Goal: Task Accomplishment & Management: Use online tool/utility

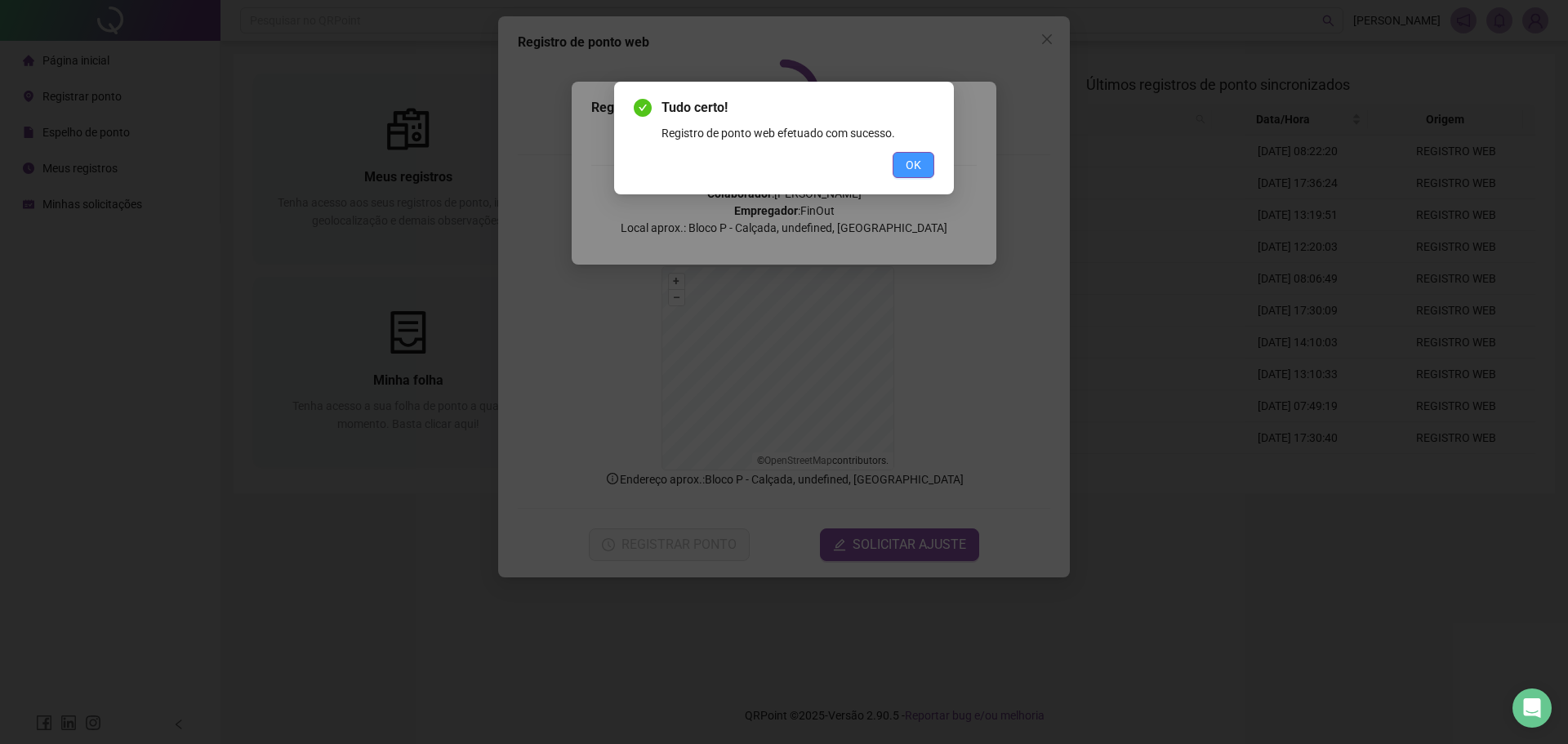
click at [910, 166] on span "OK" at bounding box center [913, 165] width 15 height 18
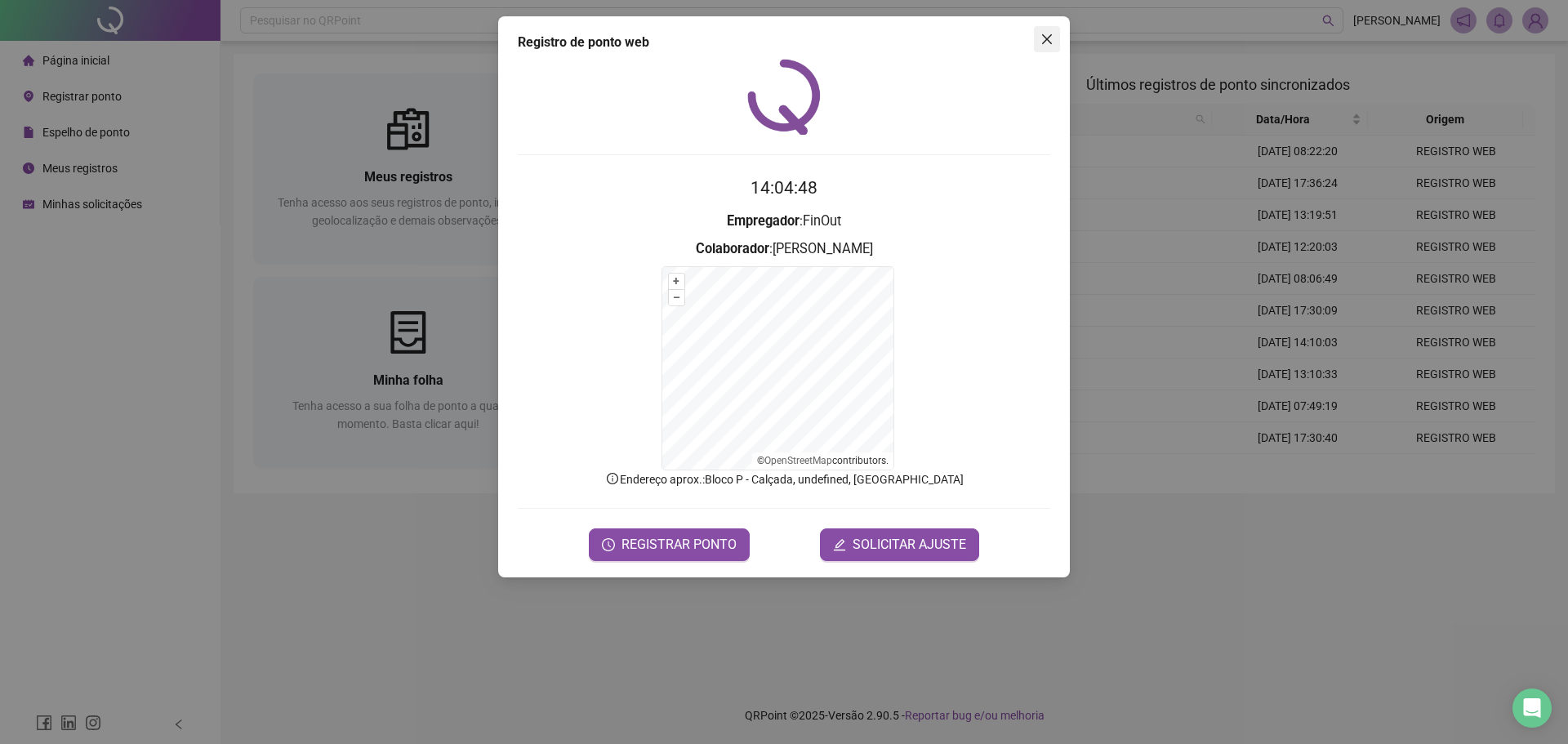
click at [1050, 37] on icon "close" at bounding box center [1046, 39] width 13 height 13
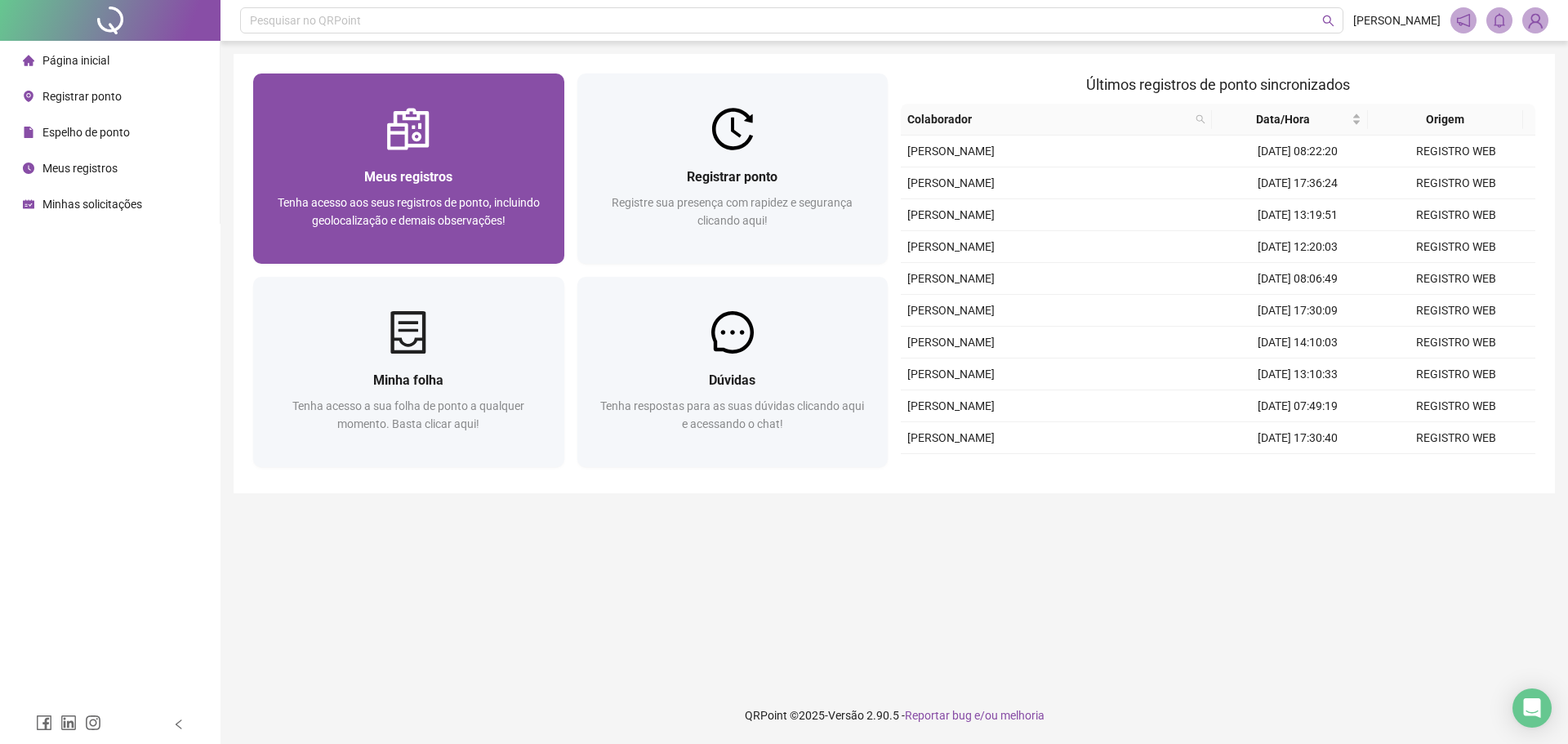
click at [377, 210] on span "Tenha acesso aos seus registros de ponto, incluindo geolocalização e demais obs…" at bounding box center [408, 211] width 262 height 31
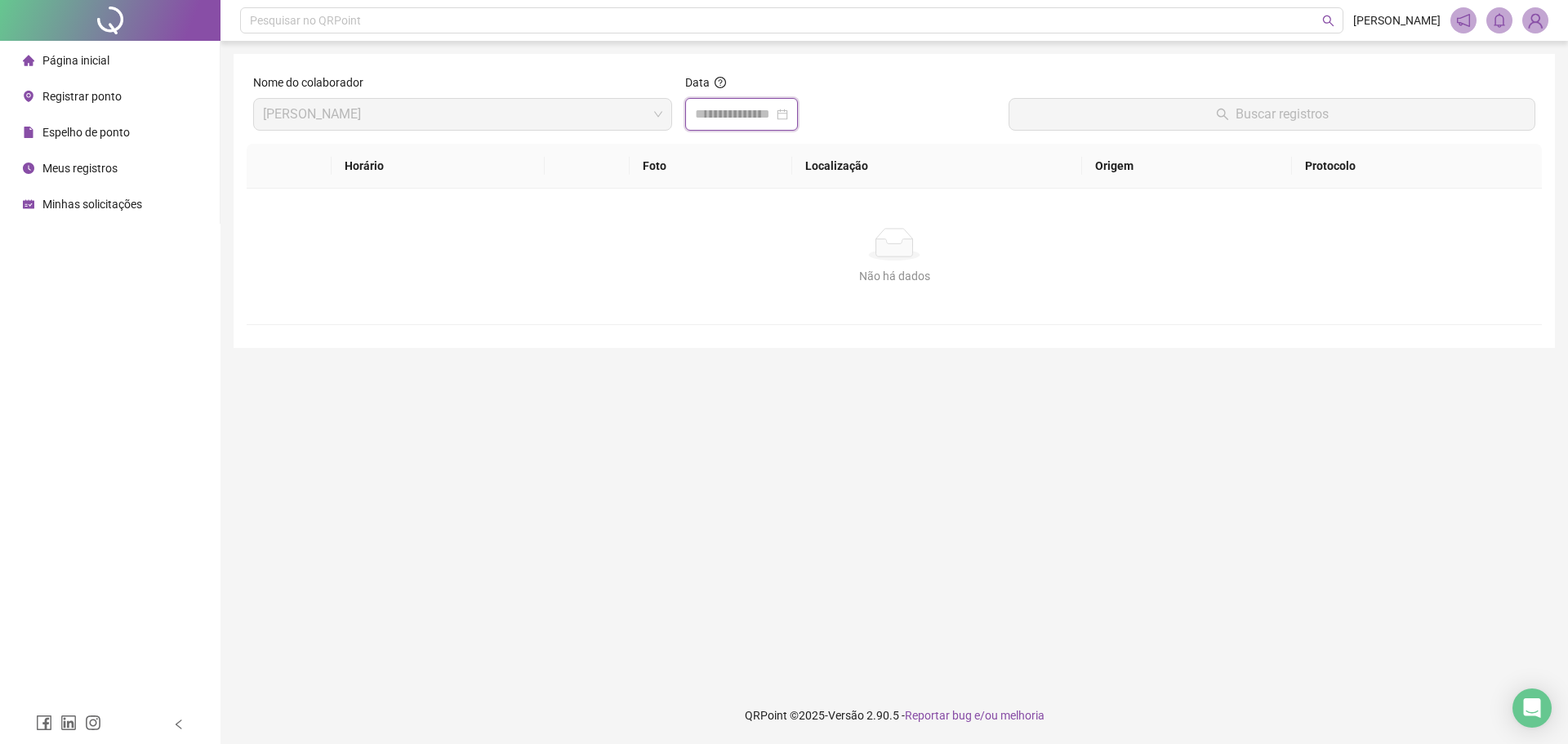
click at [728, 115] on input at bounding box center [734, 114] width 78 height 20
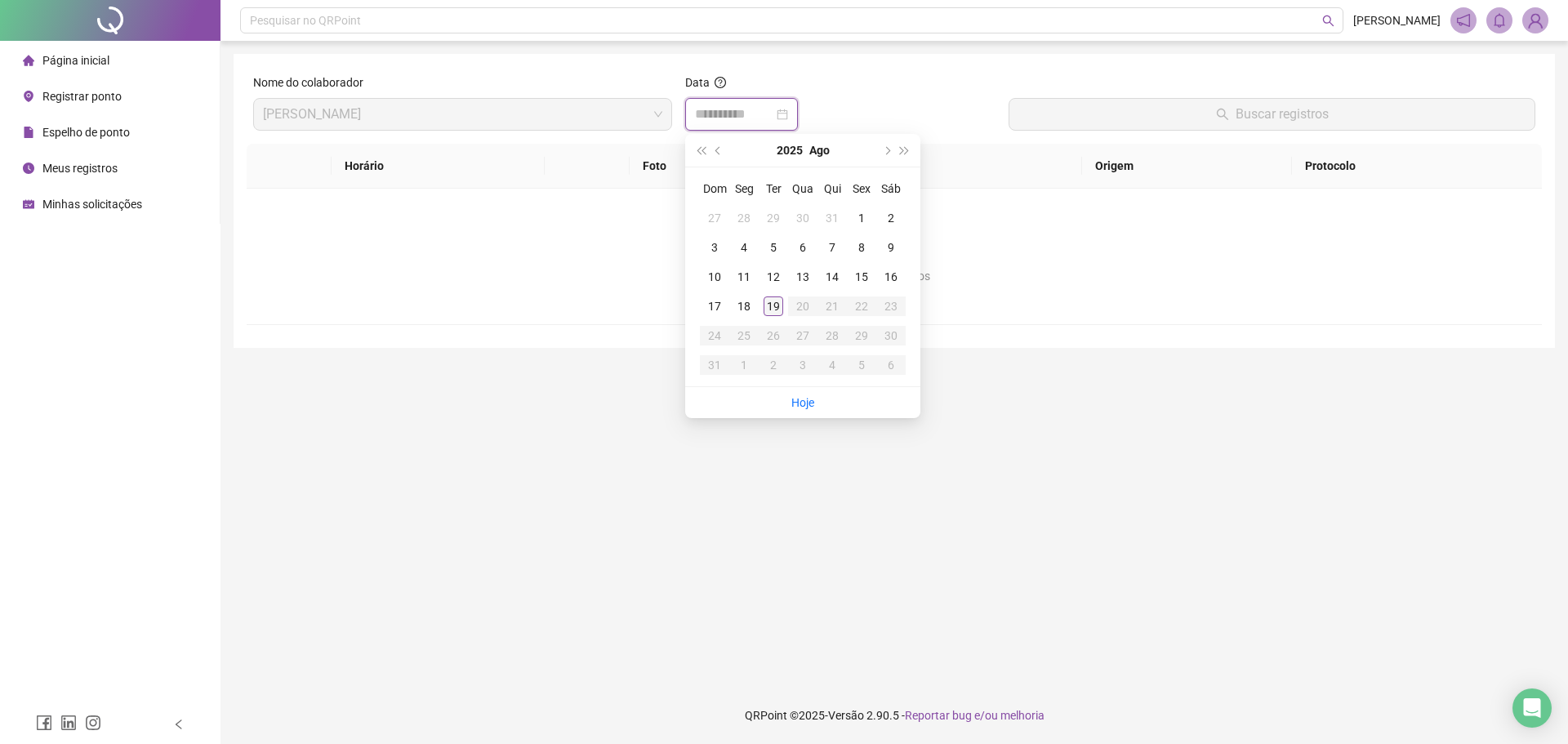
type input "**********"
click at [770, 298] on div "19" at bounding box center [773, 305] width 20 height 20
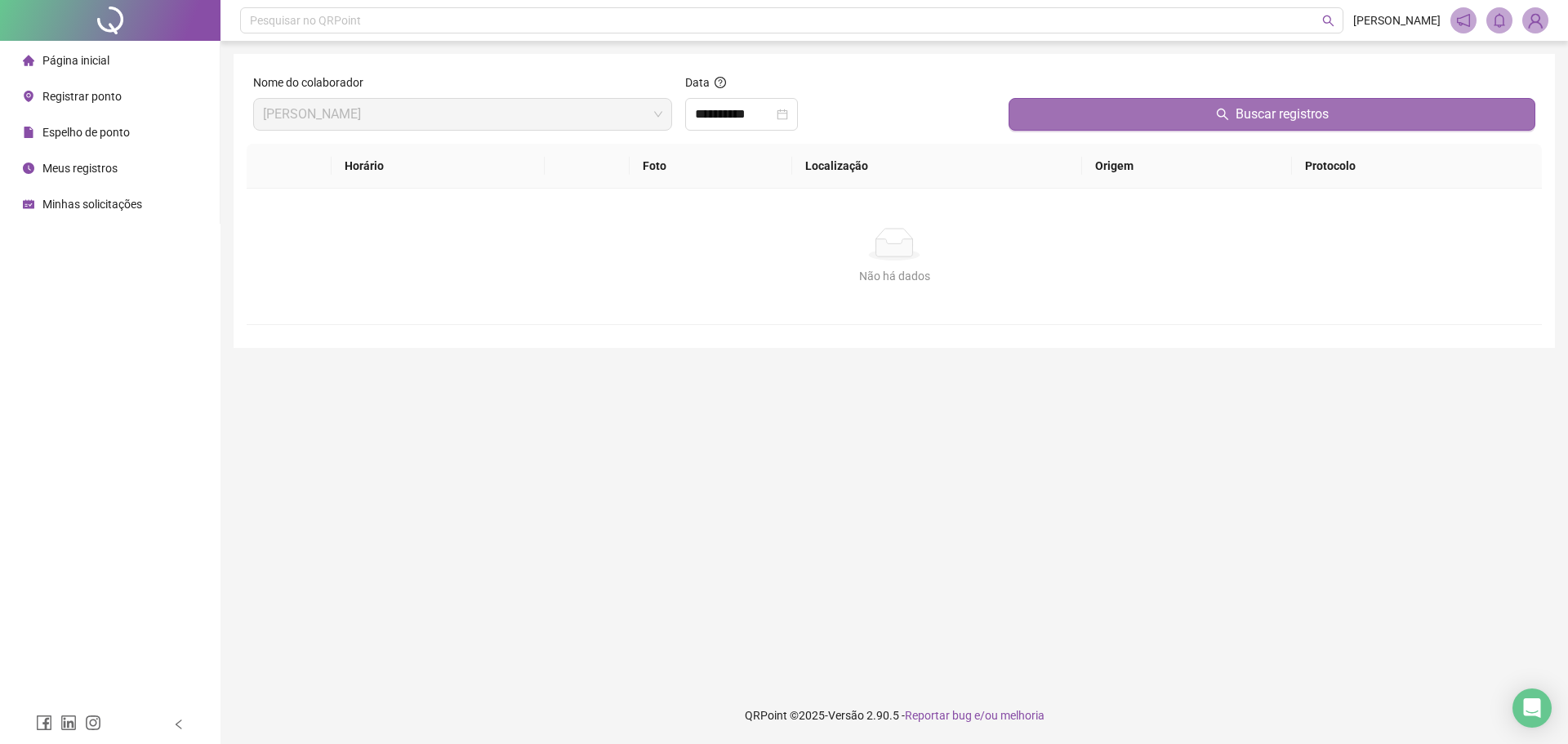
click at [1129, 114] on button "Buscar registros" at bounding box center [1272, 115] width 527 height 33
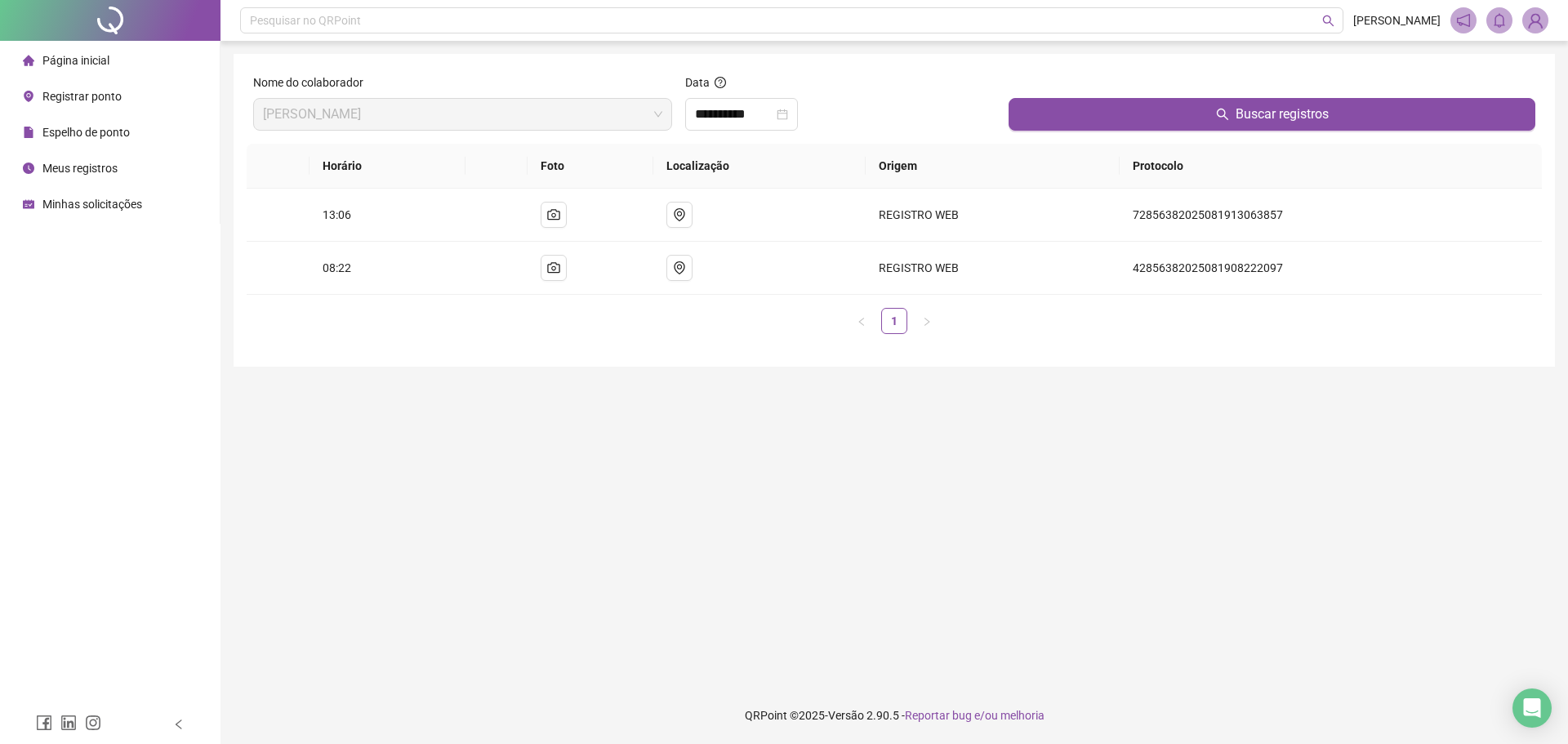
click at [92, 94] on span "Registrar ponto" at bounding box center [81, 96] width 79 height 13
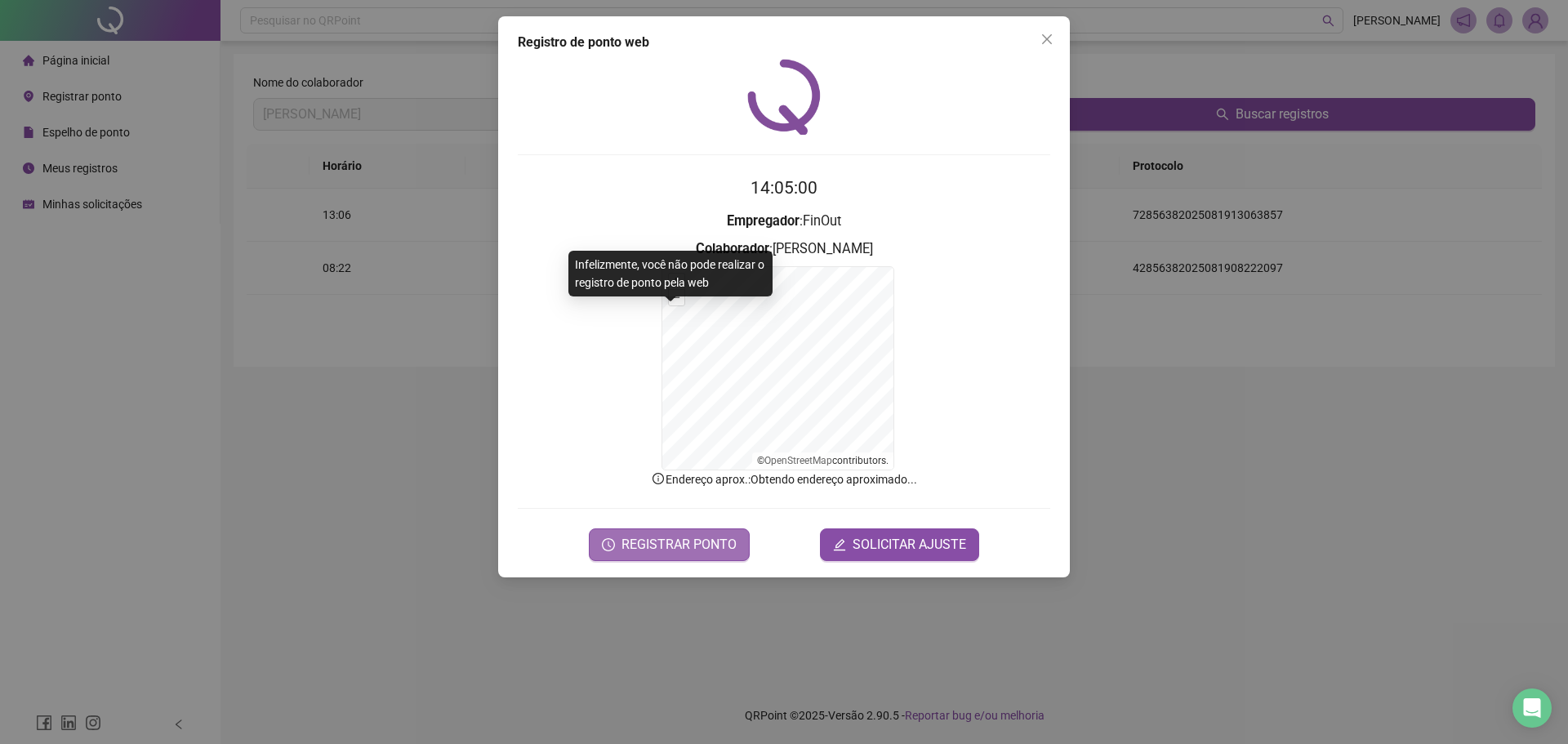
click at [669, 538] on span "REGISTRAR PONTO" at bounding box center [679, 544] width 115 height 20
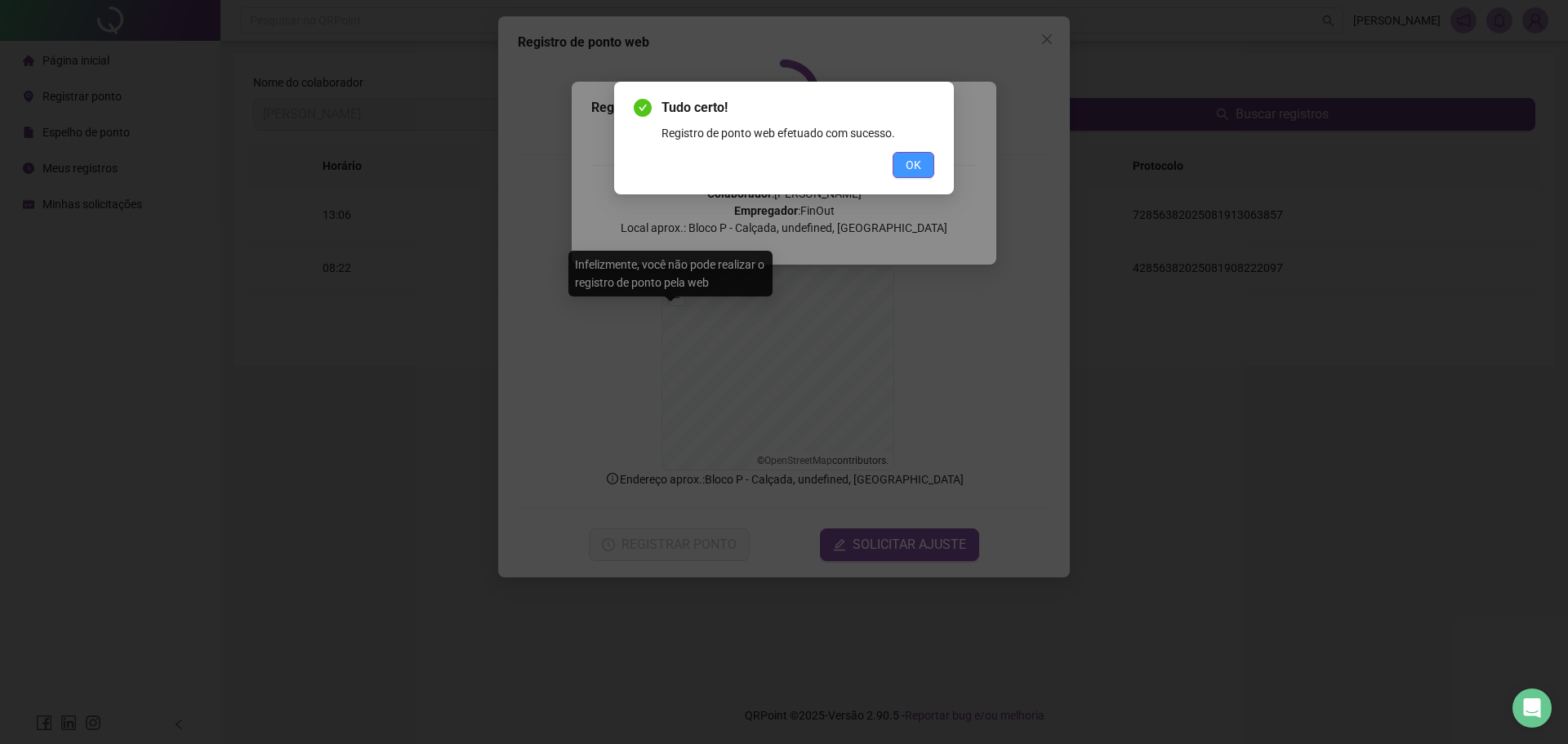
click at [916, 163] on span "OK" at bounding box center [913, 165] width 15 height 18
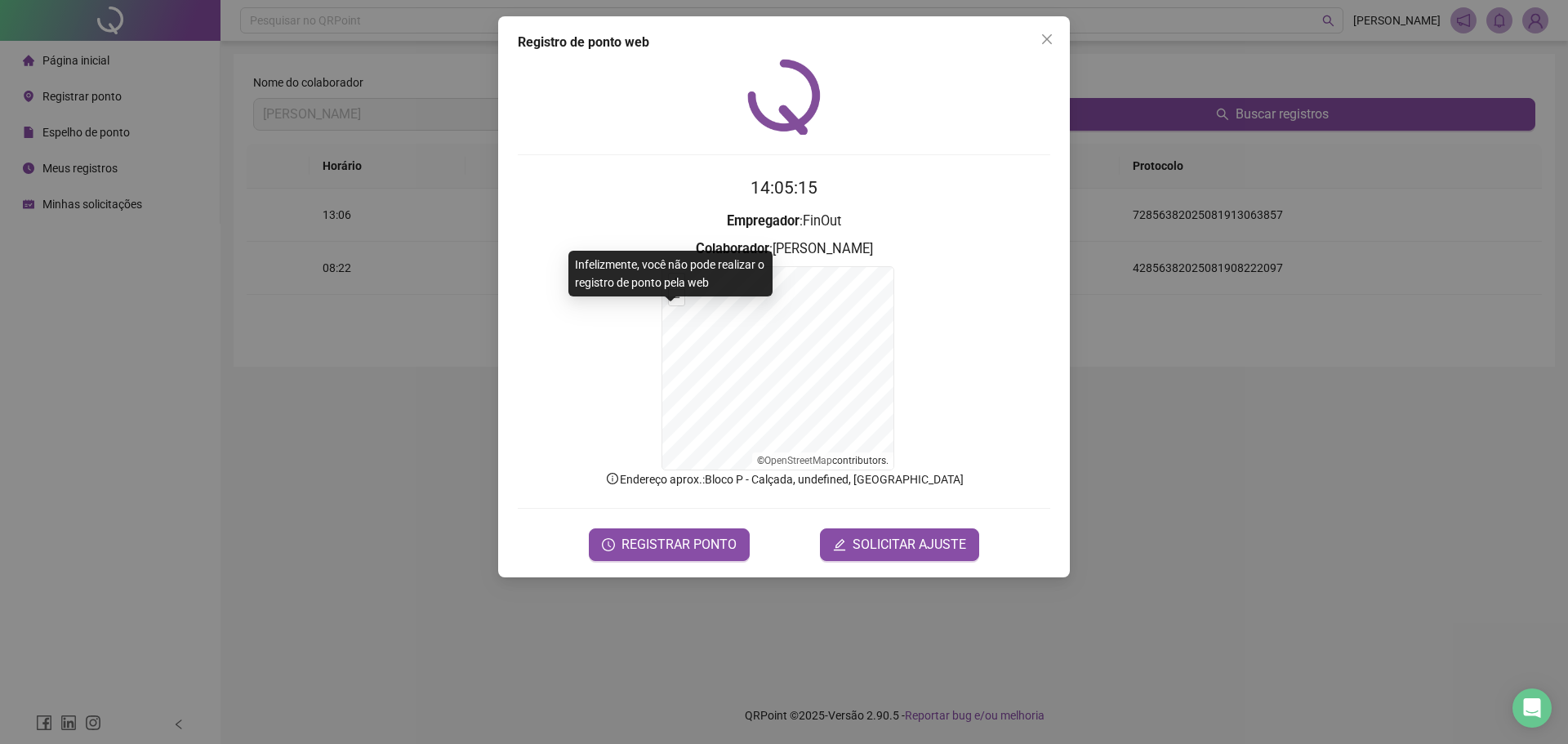
click at [1416, 334] on div "Registro de ponto web 14:05:15 Empregador : [PERSON_NAME] : [PERSON_NAME] + – ⇧…" at bounding box center [784, 372] width 1568 height 744
